Goal: Transaction & Acquisition: Purchase product/service

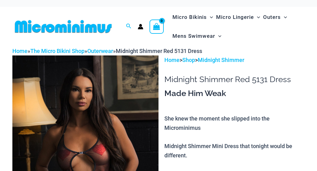
scroll to position [105, 0]
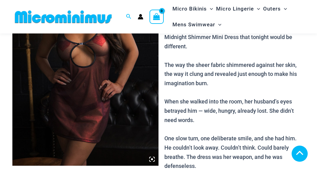
scroll to position [217, 0]
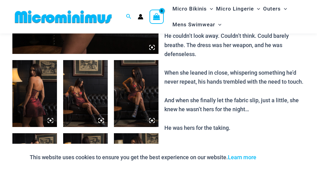
click at [153, 48] on icon at bounding box center [152, 47] width 2 height 2
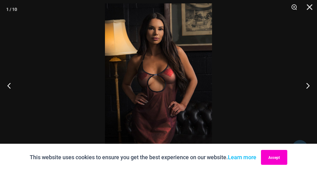
click at [276, 157] on button "Accept" at bounding box center [274, 157] width 26 height 15
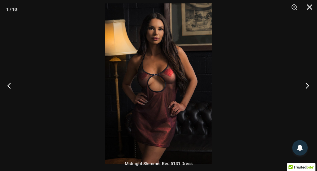
click at [308, 86] on button "Next" at bounding box center [305, 85] width 23 height 31
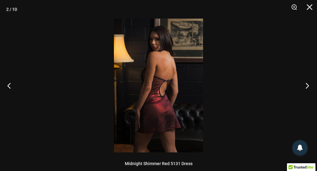
click at [308, 86] on button "Next" at bounding box center [305, 85] width 23 height 31
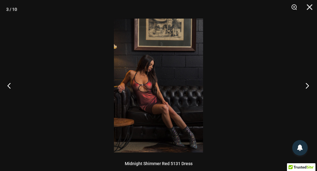
click at [308, 86] on button "Next" at bounding box center [305, 85] width 23 height 31
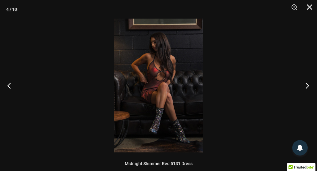
click at [308, 86] on button "Next" at bounding box center [305, 85] width 23 height 31
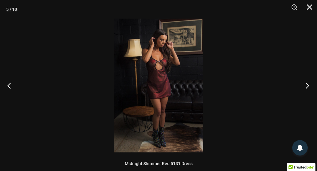
click at [308, 86] on button "Next" at bounding box center [305, 85] width 23 height 31
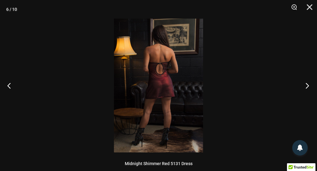
click at [308, 86] on button "Next" at bounding box center [305, 85] width 23 height 31
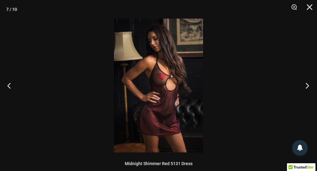
click at [308, 86] on button "Next" at bounding box center [305, 85] width 23 height 31
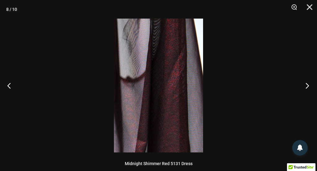
click at [308, 86] on button "Next" at bounding box center [305, 85] width 23 height 31
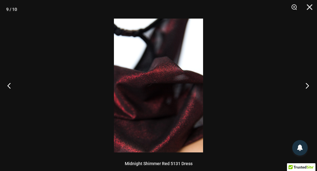
click at [308, 86] on button "Next" at bounding box center [305, 85] width 23 height 31
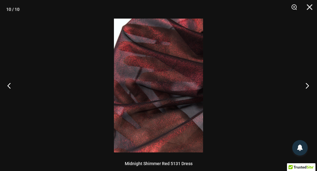
click at [308, 86] on button "Next" at bounding box center [305, 85] width 23 height 31
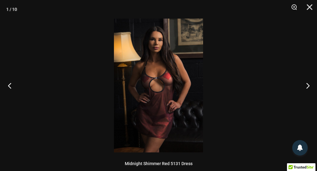
click at [10, 87] on button "Previous" at bounding box center [11, 85] width 23 height 31
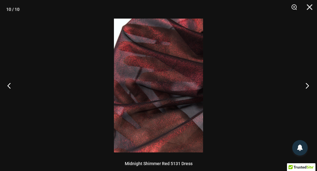
click at [308, 85] on button "Next" at bounding box center [305, 85] width 23 height 31
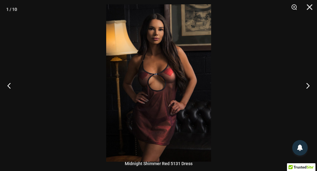
click at [168, 100] on img at bounding box center [158, 82] width 105 height 157
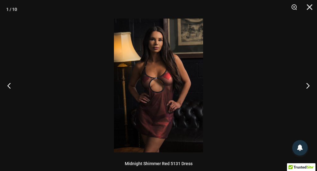
click at [174, 86] on img at bounding box center [158, 86] width 89 height 134
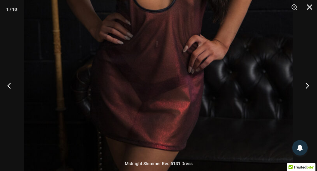
click at [308, 86] on button "Next" at bounding box center [305, 85] width 23 height 31
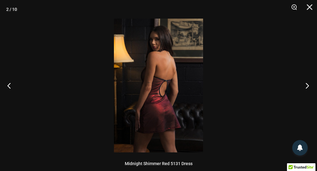
click at [309, 86] on button "Next" at bounding box center [305, 85] width 23 height 31
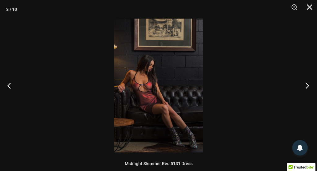
click at [309, 86] on button "Next" at bounding box center [305, 85] width 23 height 31
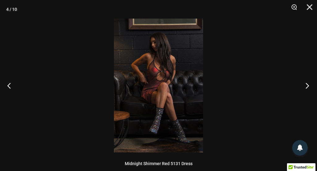
click at [309, 86] on button "Next" at bounding box center [305, 85] width 23 height 31
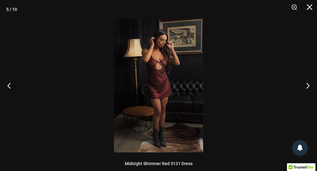
click at [157, 97] on img at bounding box center [158, 86] width 89 height 134
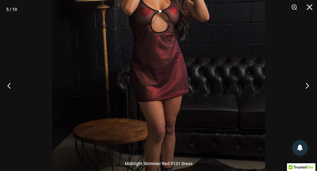
click at [308, 86] on button "Next" at bounding box center [305, 85] width 23 height 31
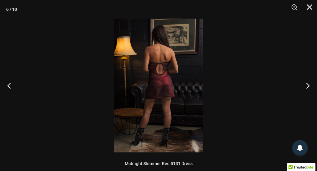
click at [160, 89] on img at bounding box center [158, 86] width 89 height 134
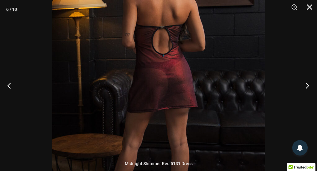
click at [308, 85] on button "Next" at bounding box center [305, 85] width 23 height 31
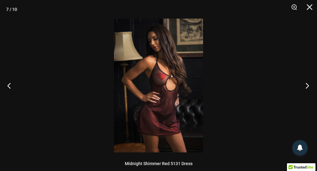
click at [308, 86] on button "Next" at bounding box center [305, 85] width 23 height 31
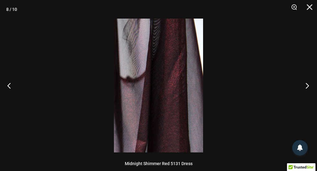
click at [309, 86] on button "Next" at bounding box center [305, 85] width 23 height 31
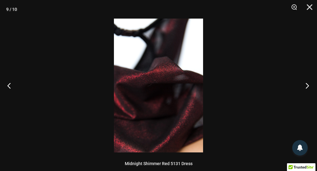
click at [309, 86] on button "Next" at bounding box center [305, 85] width 23 height 31
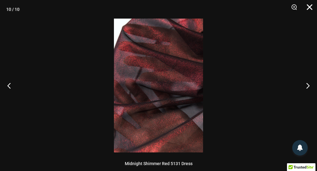
click at [310, 7] on button "Close" at bounding box center [307, 9] width 15 height 19
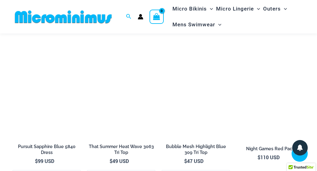
scroll to position [717, 0]
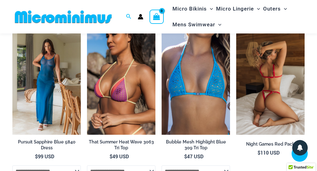
click at [276, 88] on img at bounding box center [271, 83] width 69 height 103
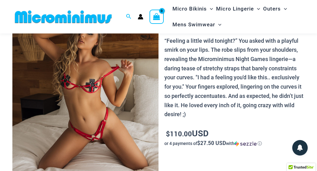
scroll to position [52, 0]
